Goal: Information Seeking & Learning: Learn about a topic

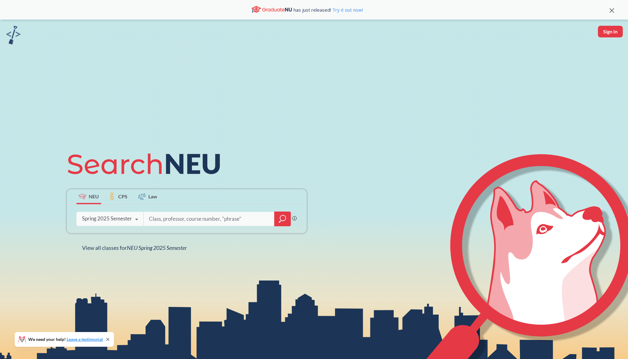
click at [127, 218] on div "Spring 2025 Semester" at bounding box center [107, 218] width 50 height 7
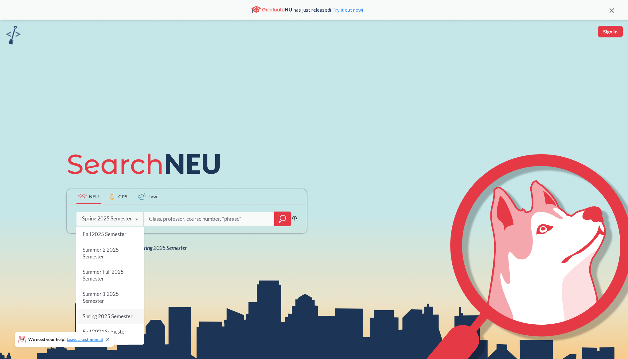
click at [174, 219] on input "search" at bounding box center [209, 219] width 122 height 13
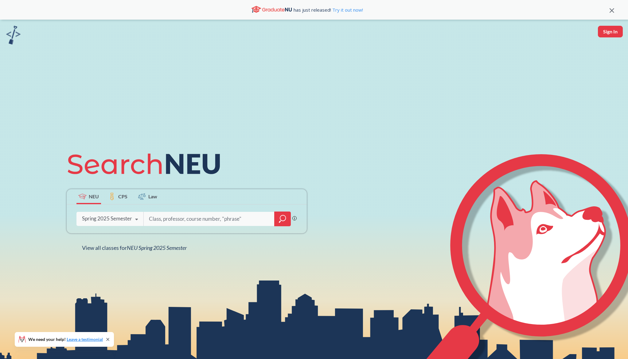
paste input "LPSC7311"
type input "LPSC7311"
click at [277, 218] on div at bounding box center [282, 219] width 17 height 15
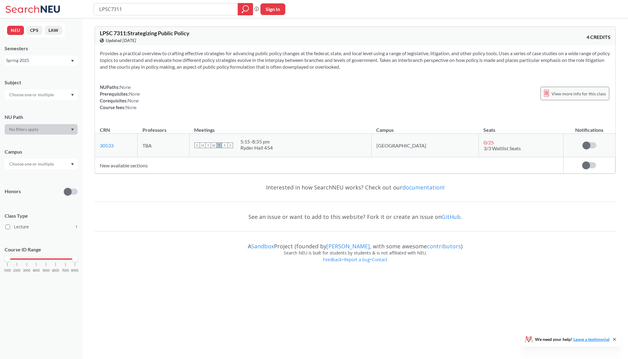
click at [565, 91] on span "View more info for this class" at bounding box center [578, 94] width 54 height 8
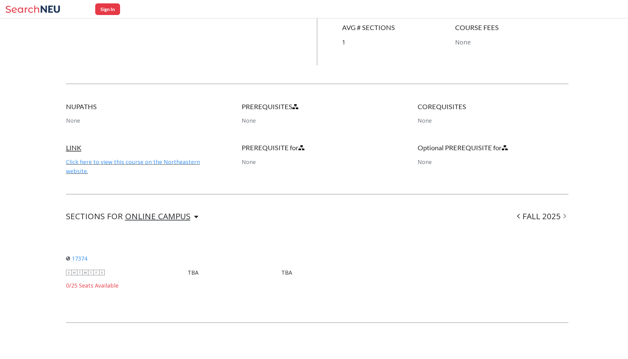
scroll to position [250, 0]
click at [171, 213] on div "ONLINE CAMPUS" at bounding box center [157, 216] width 65 height 7
click at [237, 214] on div "SECTIONS FOR ONLINE CAMPUS ONLINE CAMPUS FALL 2025" at bounding box center [317, 216] width 502 height 7
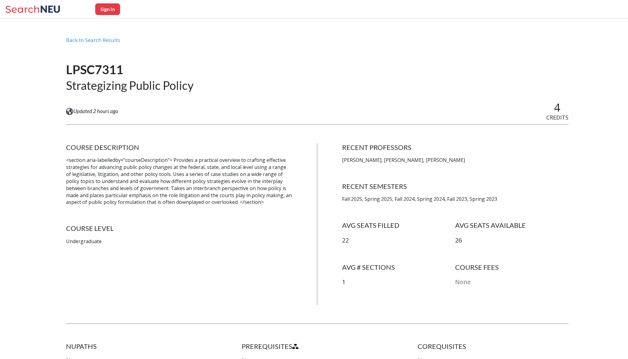
scroll to position [9, 0]
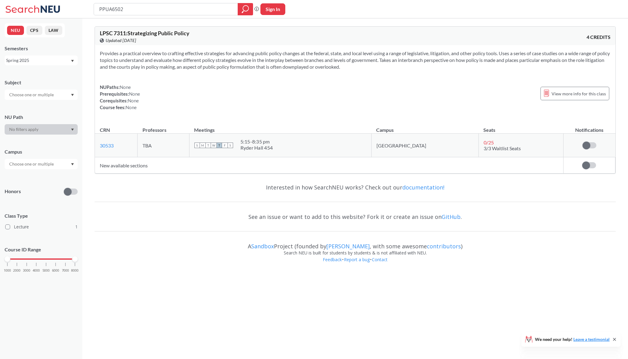
type input "PPUA6502"
click at [239, 6] on div at bounding box center [245, 9] width 15 height 12
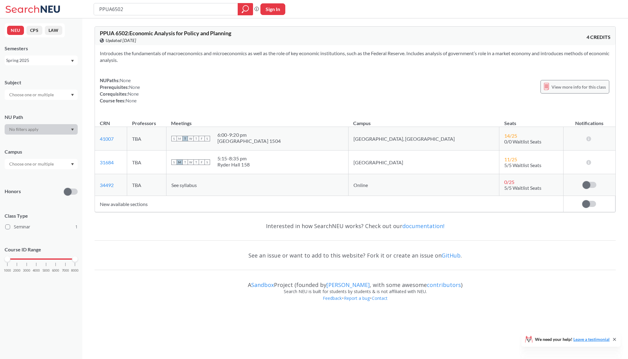
click at [563, 88] on span "View more info for this class" at bounding box center [578, 87] width 54 height 8
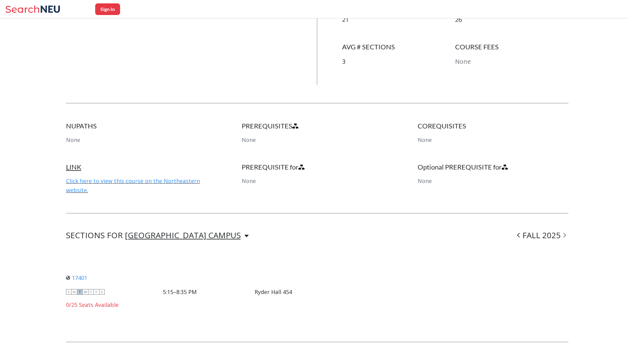
scroll to position [256, 0]
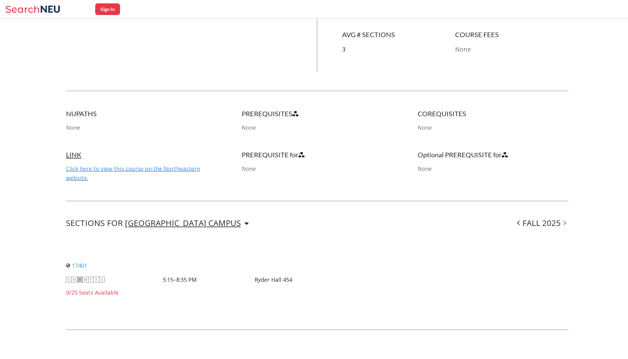
click at [185, 220] on div "[GEOGRAPHIC_DATA] CAMPUS" at bounding box center [183, 223] width 116 height 7
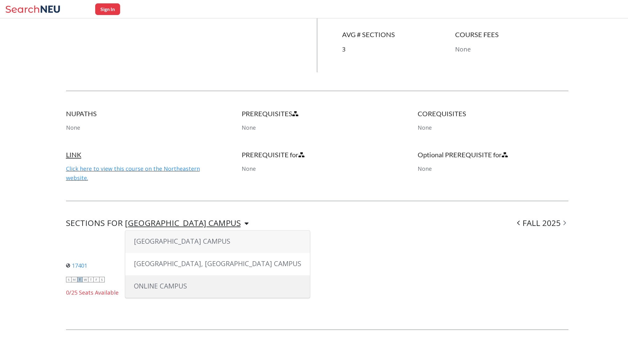
click at [190, 279] on div "ONLINE CAMPUS" at bounding box center [217, 287] width 184 height 22
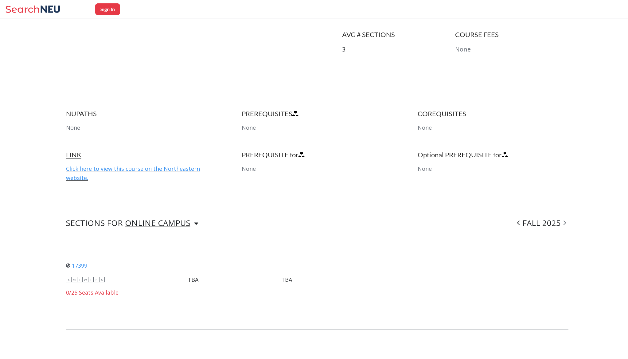
click at [167, 220] on div "ONLINE CAMPUS" at bounding box center [157, 223] width 65 height 7
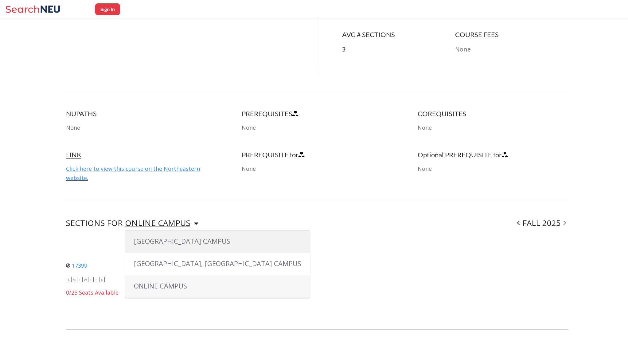
click at [202, 237] on div "[GEOGRAPHIC_DATA] CAMPUS" at bounding box center [217, 242] width 184 height 22
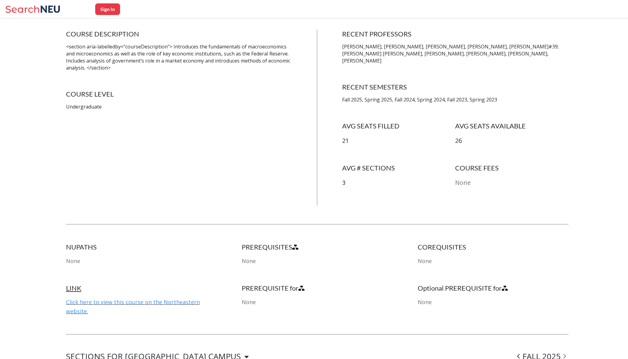
scroll to position [0, 0]
